Goal: Information Seeking & Learning: Check status

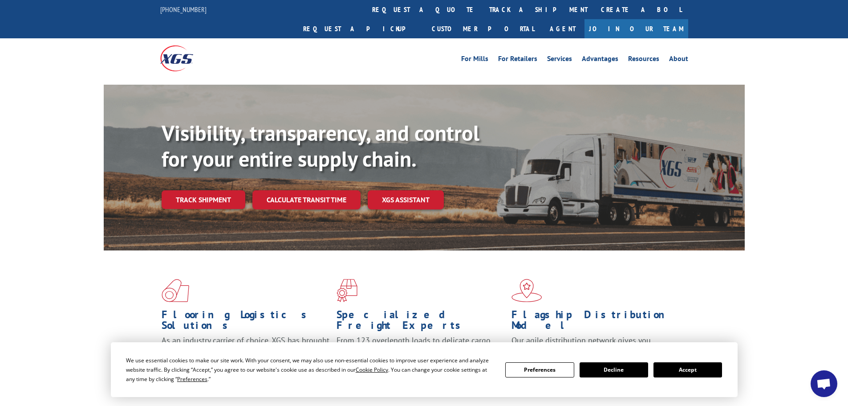
click at [692, 369] on button "Accept" at bounding box center [688, 369] width 69 height 15
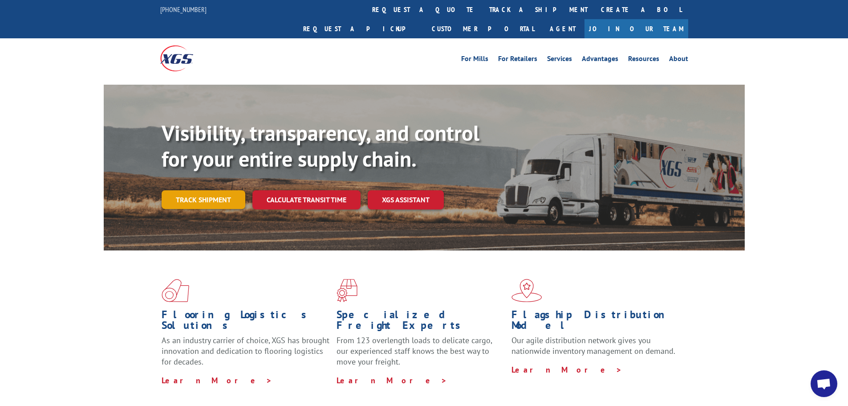
click at [211, 190] on link "Track shipment" at bounding box center [204, 199] width 84 height 19
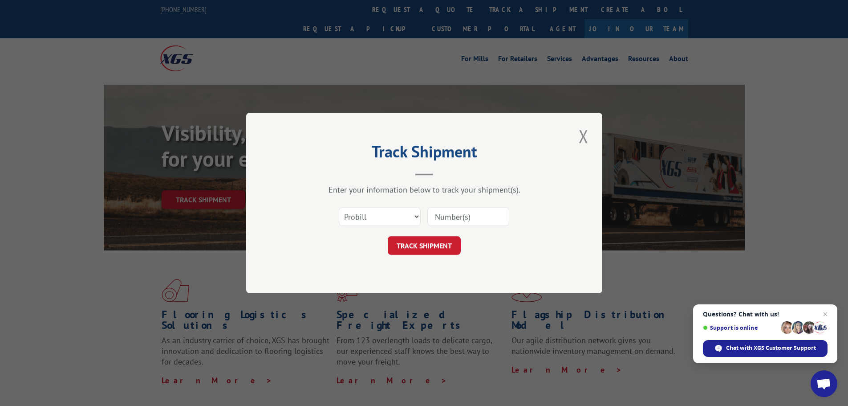
click at [460, 215] on input at bounding box center [468, 216] width 82 height 19
paste input "17460899"
type input "17460899"
click at [412, 248] on button "TRACK SHIPMENT" at bounding box center [424, 245] width 73 height 19
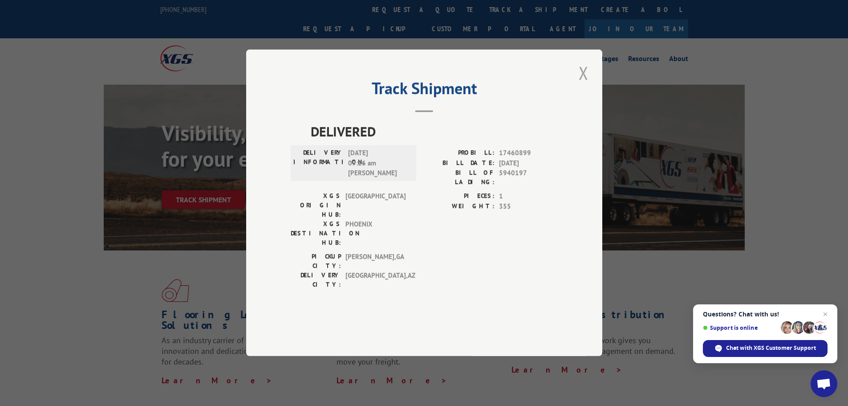
click at [583, 85] on button "Close modal" at bounding box center [583, 73] width 15 height 24
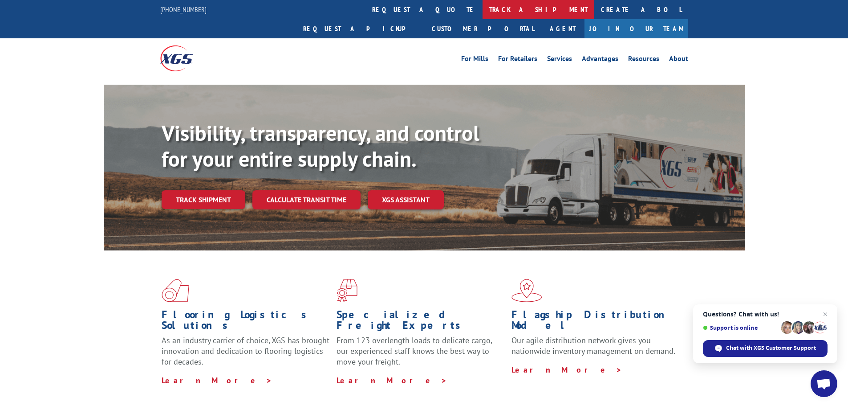
click at [483, 5] on link "track a shipment" at bounding box center [539, 9] width 112 height 19
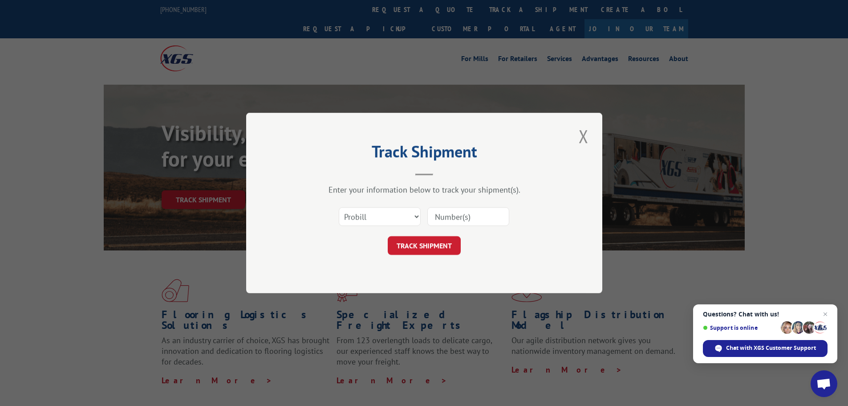
click at [459, 214] on input at bounding box center [468, 216] width 82 height 19
paste input "17224110"
type input "17224110"
click at [422, 249] on button "TRACK SHIPMENT" at bounding box center [424, 245] width 73 height 19
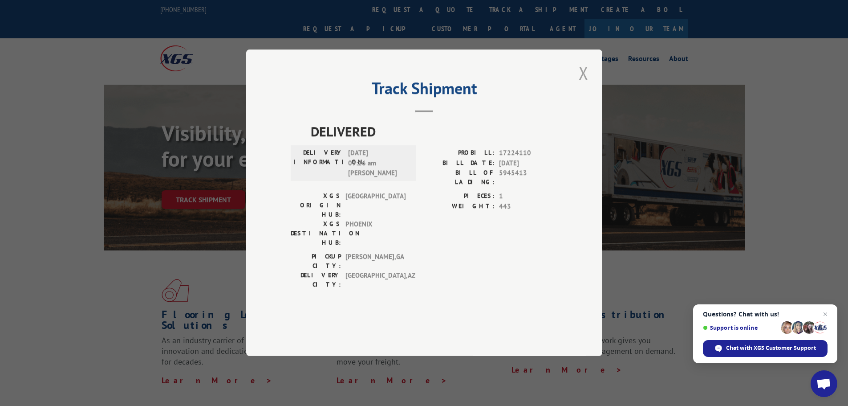
click at [581, 85] on button "Close modal" at bounding box center [583, 73] width 15 height 24
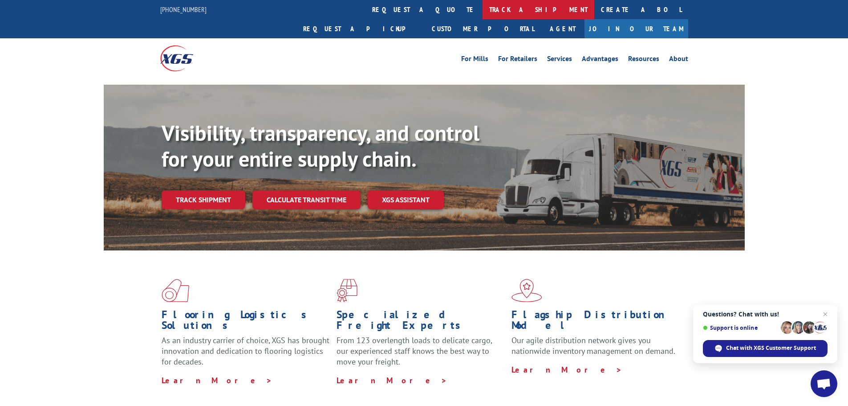
click at [483, 10] on link "track a shipment" at bounding box center [539, 9] width 112 height 19
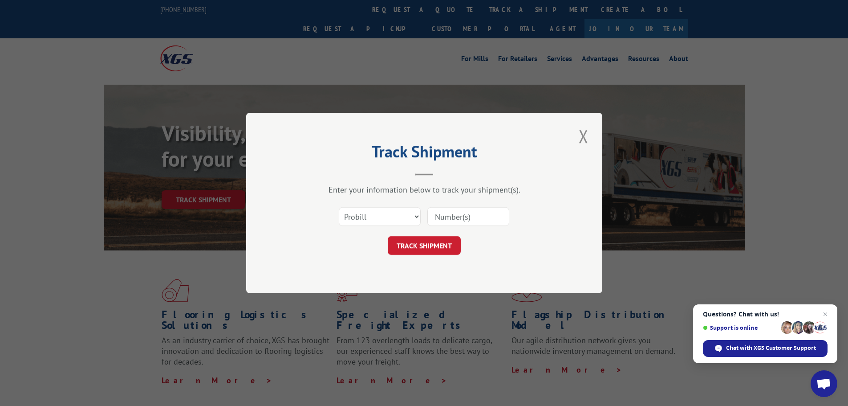
click at [445, 215] on input at bounding box center [468, 216] width 82 height 19
paste input "17308509"
type input "17308509"
click at [445, 243] on button "TRACK SHIPMENT" at bounding box center [424, 245] width 73 height 19
